Goal: Task Accomplishment & Management: Manage account settings

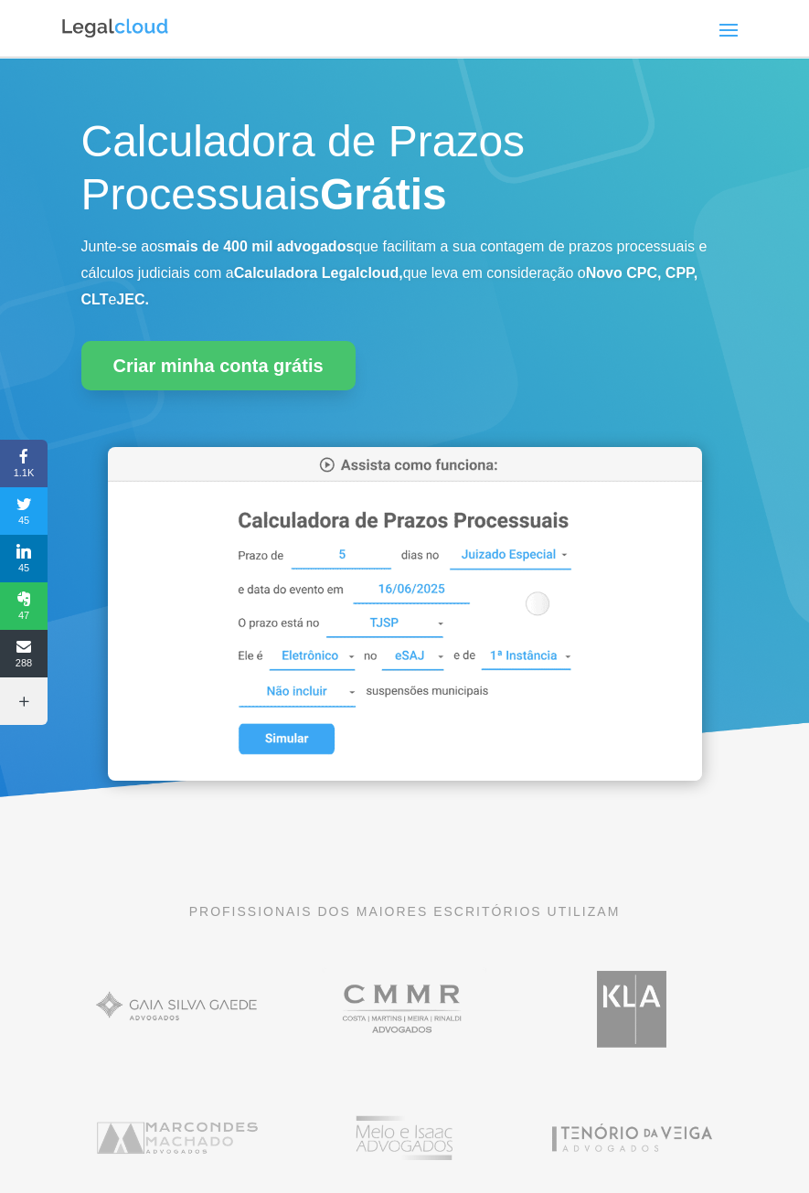
click at [718, 40] on span at bounding box center [728, 29] width 29 height 29
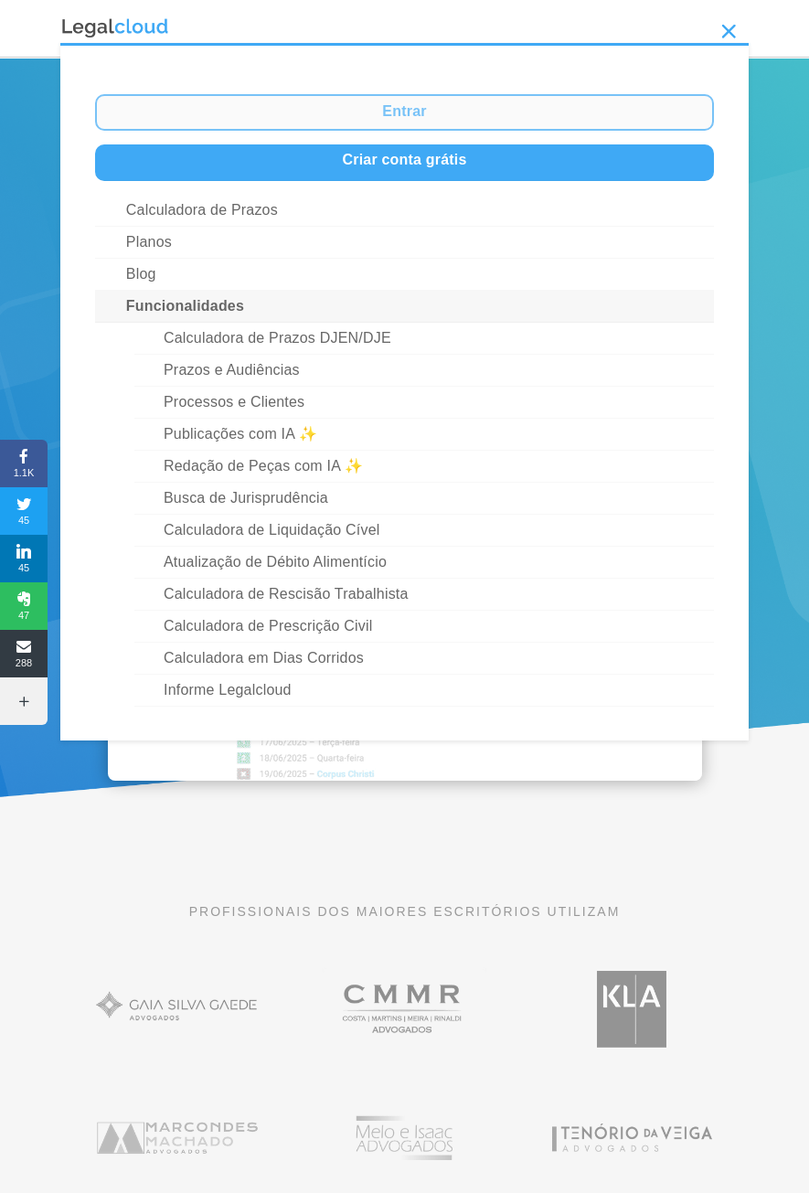
click at [436, 109] on link "Entrar" at bounding box center [404, 112] width 619 height 37
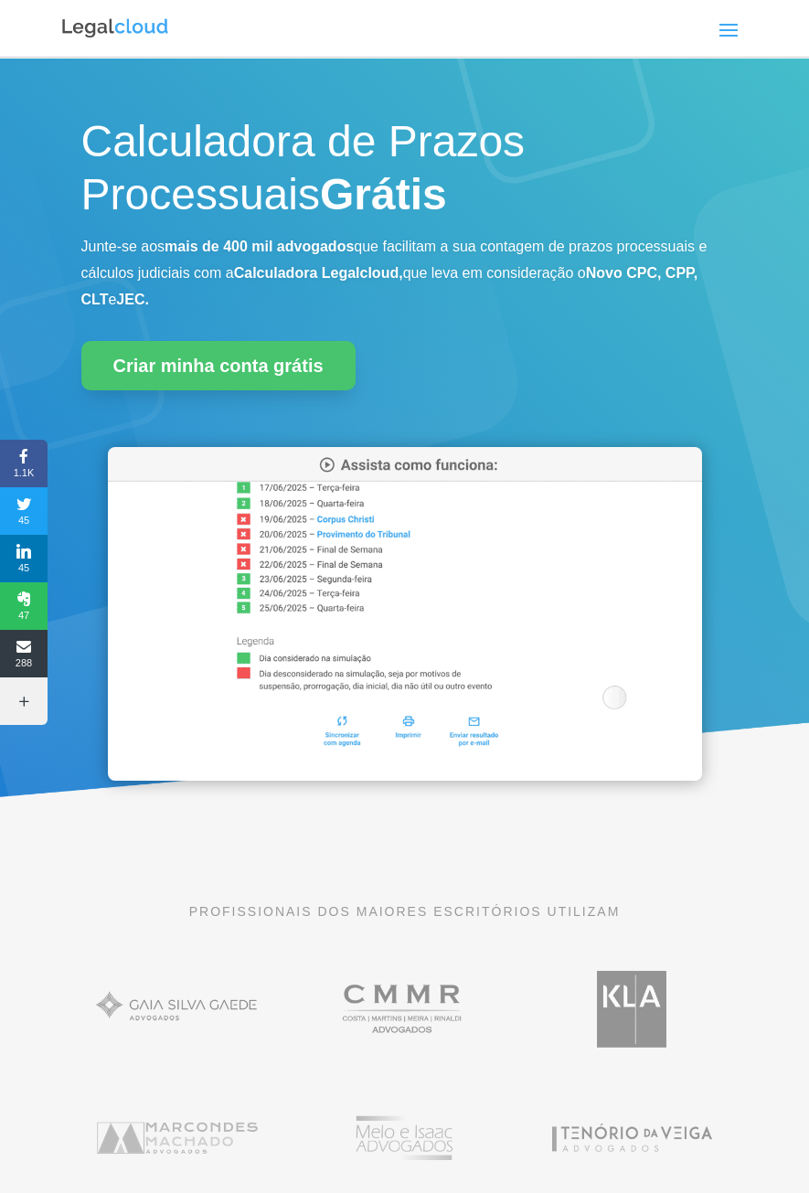
click at [735, 31] on span at bounding box center [728, 29] width 29 height 29
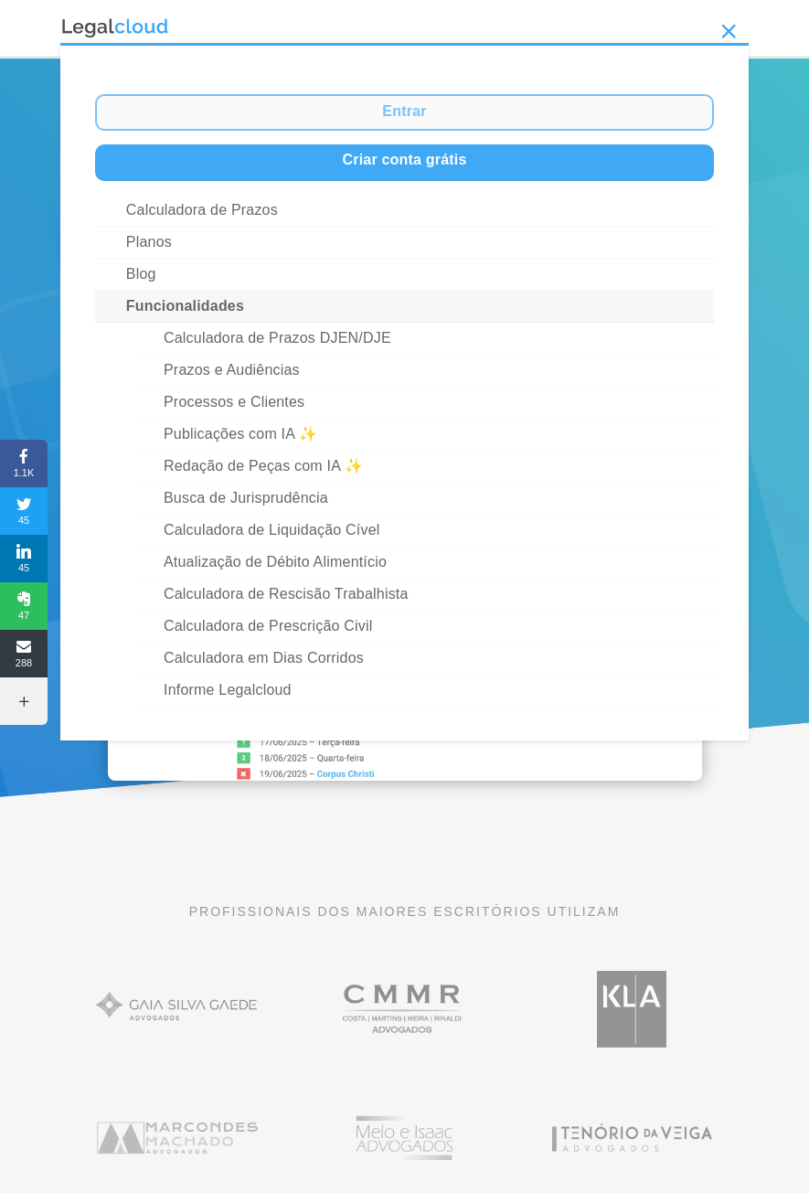
click at [425, 118] on link "Entrar" at bounding box center [404, 112] width 619 height 37
